Goal: Task Accomplishment & Management: Manage account settings

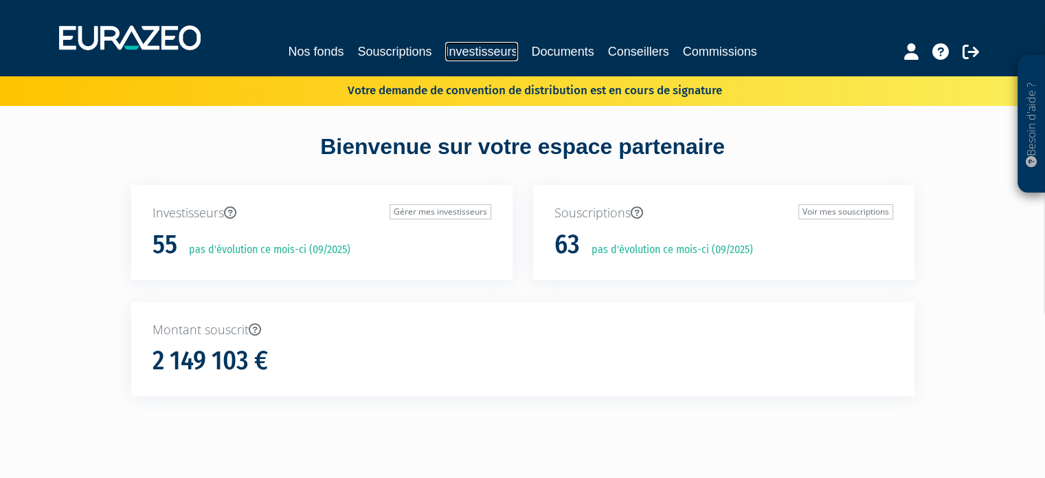
click at [456, 52] on link "Investisseurs" at bounding box center [481, 51] width 72 height 19
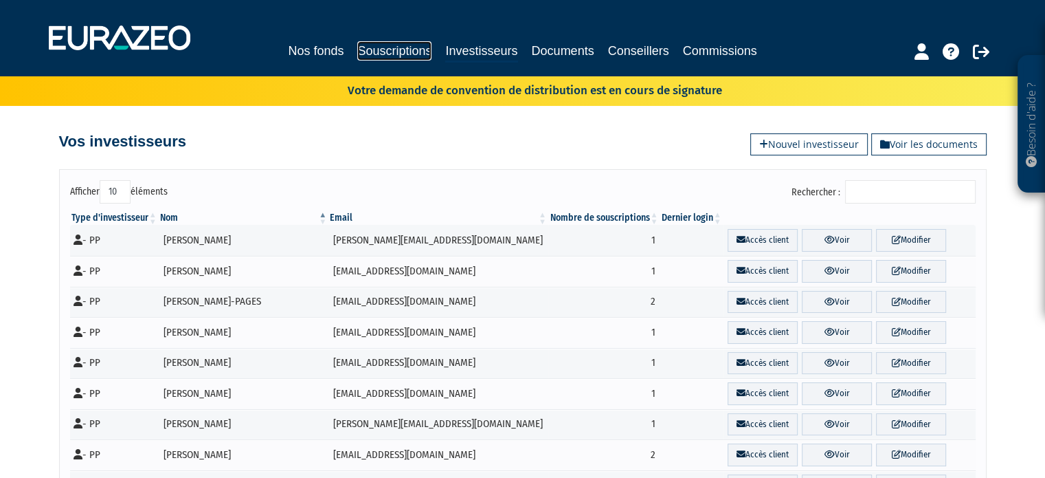
click at [399, 49] on link "Souscriptions" at bounding box center [394, 50] width 74 height 19
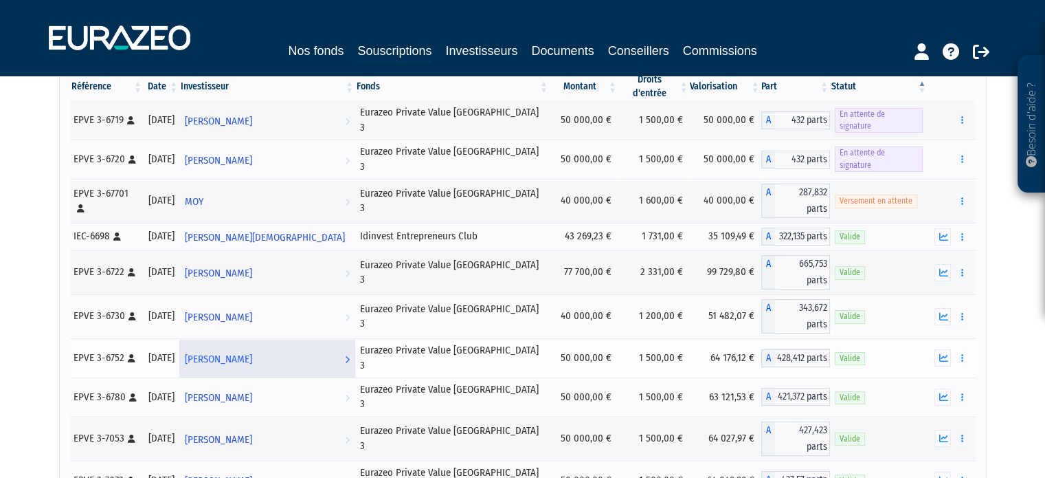
scroll to position [206, 0]
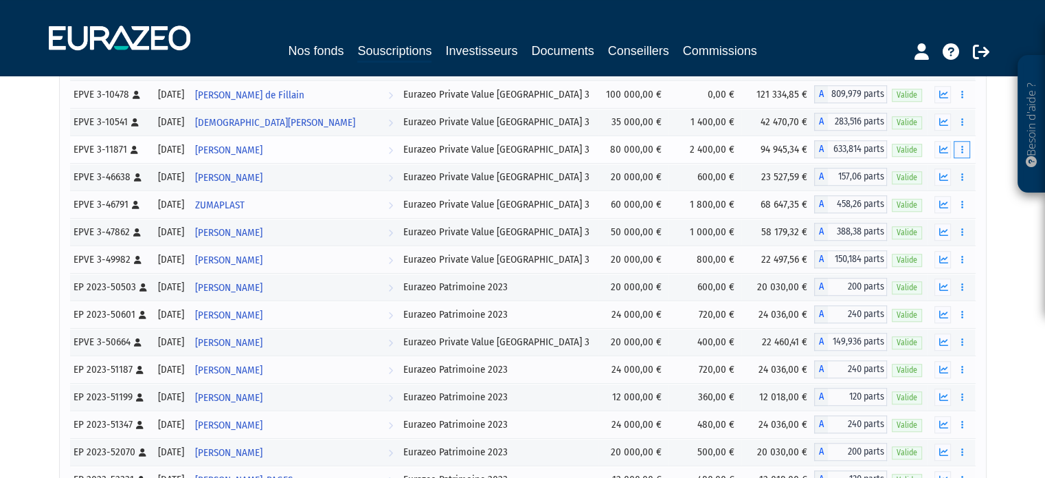
scroll to position [1050, 0]
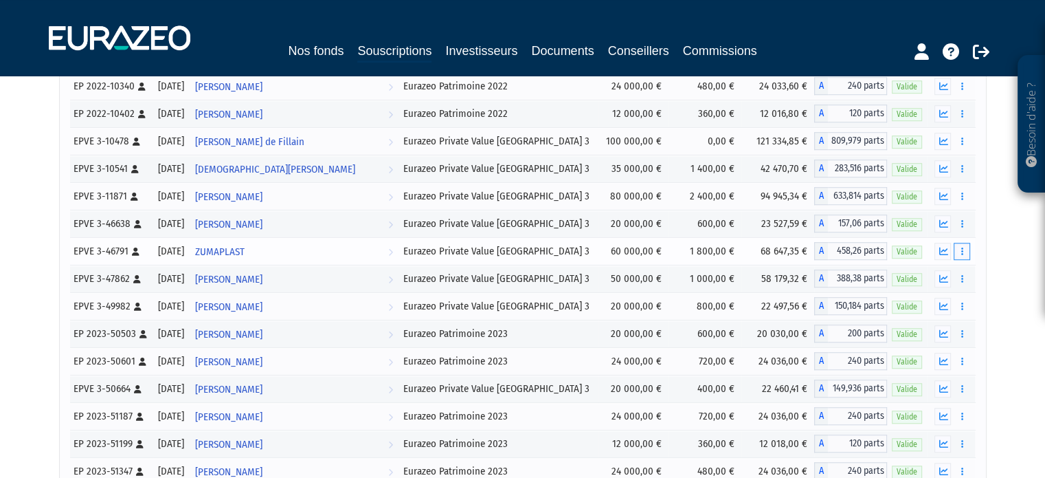
click at [962, 253] on icon "button" at bounding box center [962, 251] width 2 height 9
click at [945, 296] on link "Rachat libre" at bounding box center [932, 302] width 69 height 23
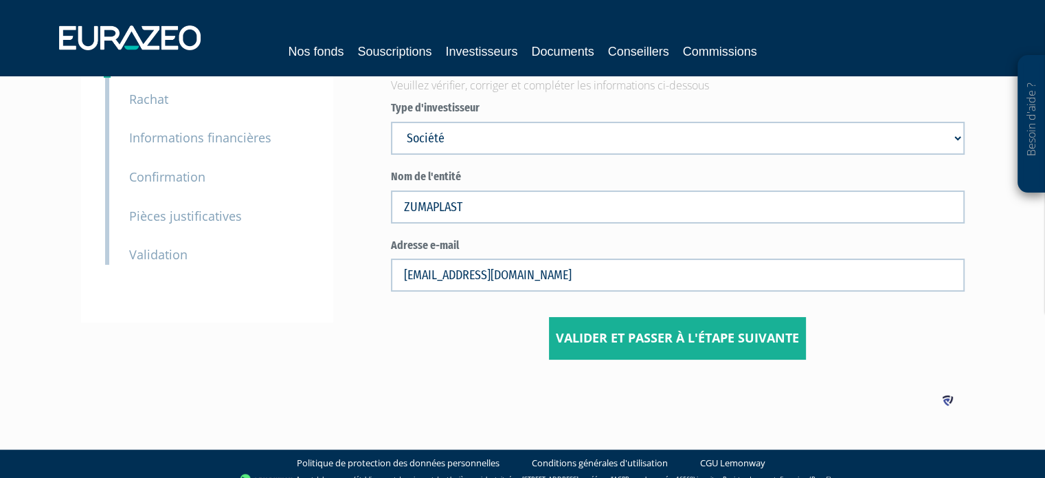
scroll to position [140, 0]
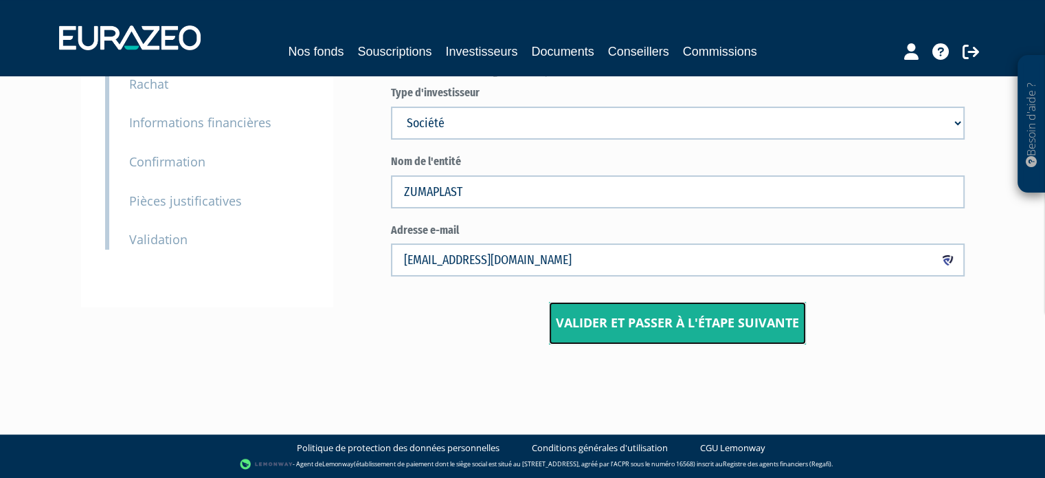
click at [669, 322] on input "Valider et passer à l'étape suivante" at bounding box center [677, 323] width 257 height 43
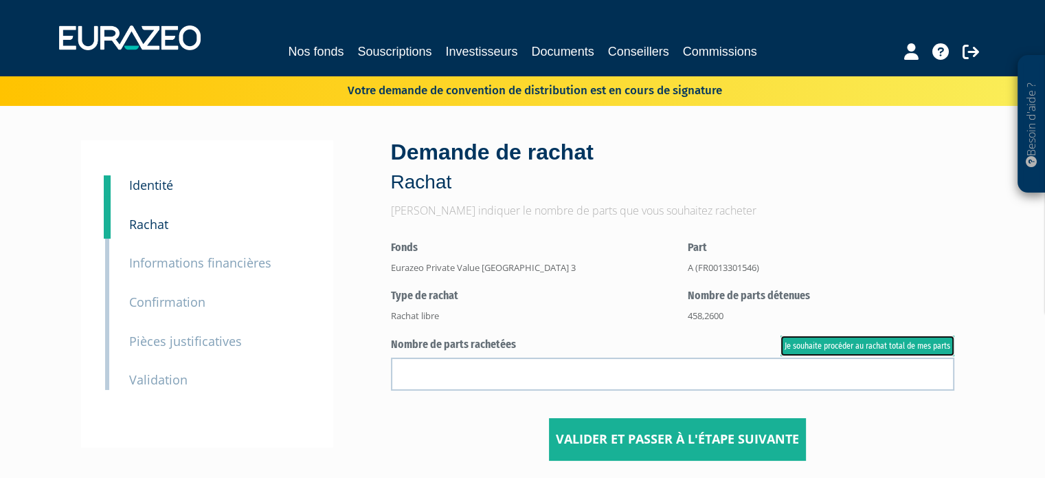
click at [821, 340] on link "Je souhaite procéder au rachat total de mes parts" at bounding box center [868, 345] width 174 height 21
type input "458.260000"
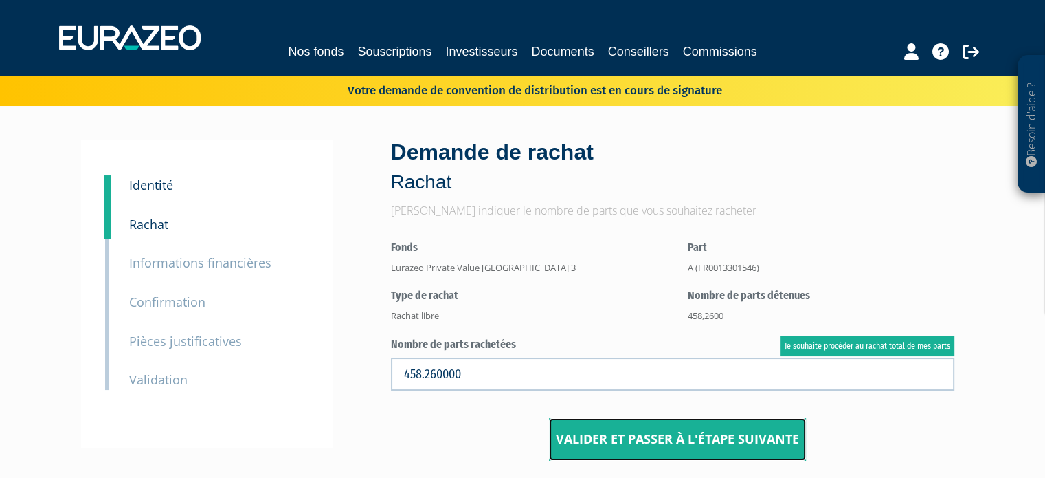
click at [700, 435] on input "Valider et passer à l'étape suivante" at bounding box center [677, 439] width 257 height 43
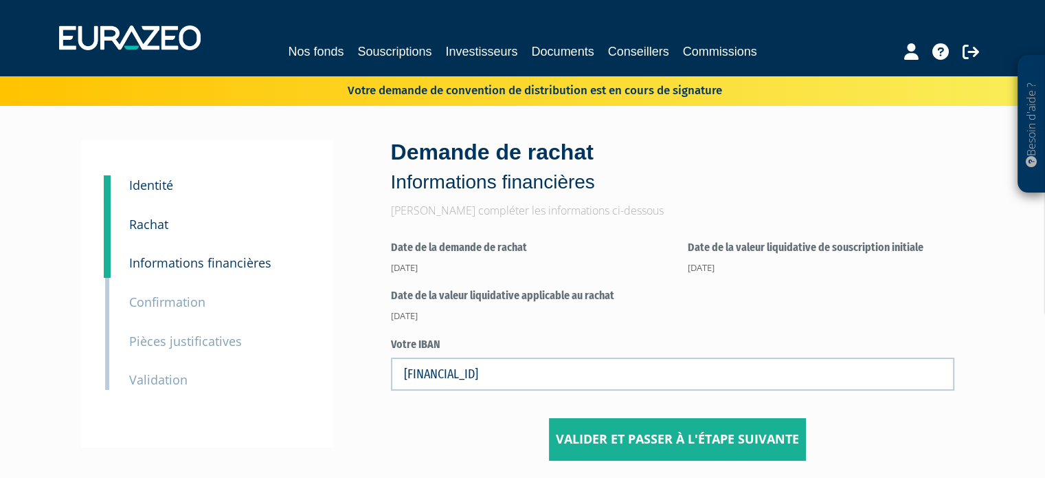
click at [902, 151] on div "Demande de rachat Informations financières" at bounding box center [678, 166] width 574 height 59
click at [335, 47] on link "Nos fonds" at bounding box center [316, 51] width 56 height 19
